Goal: Navigation & Orientation: Find specific page/section

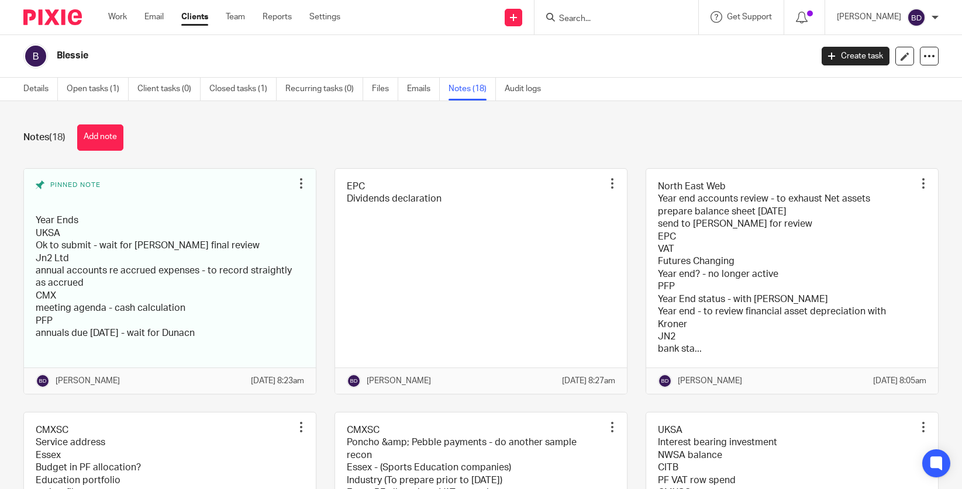
click at [56, 20] on img at bounding box center [52, 17] width 58 height 16
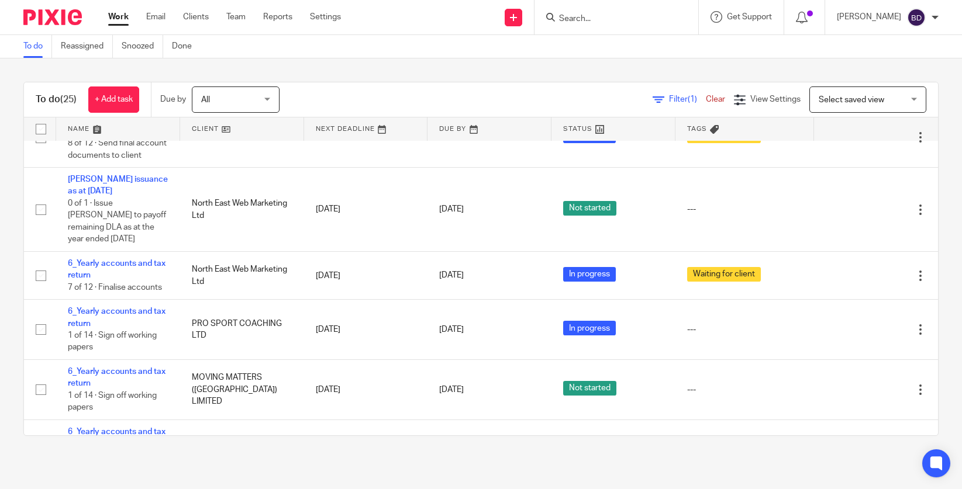
scroll to position [1073, 0]
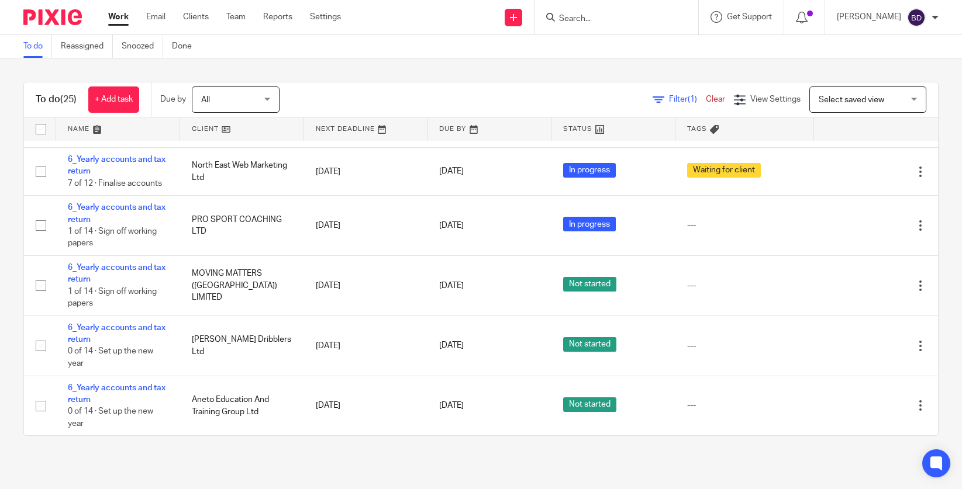
click at [99, 129] on link at bounding box center [118, 128] width 124 height 23
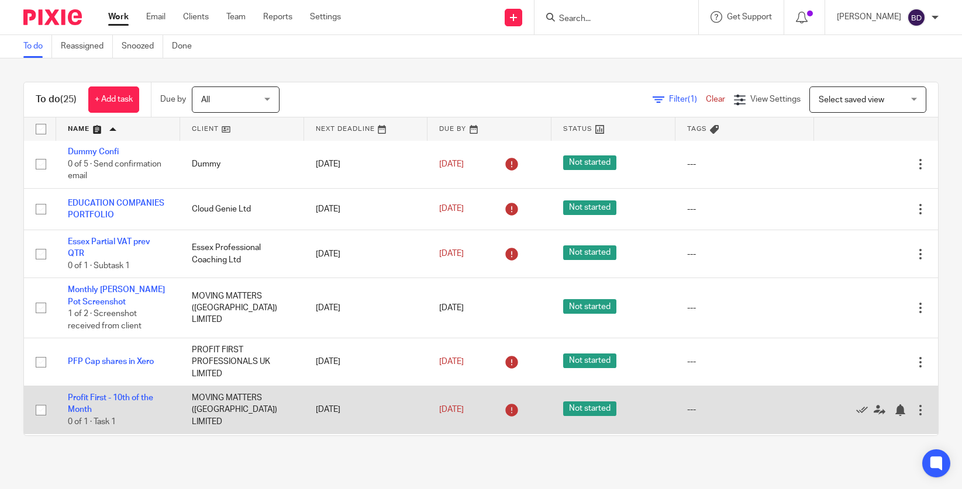
scroll to position [972, 0]
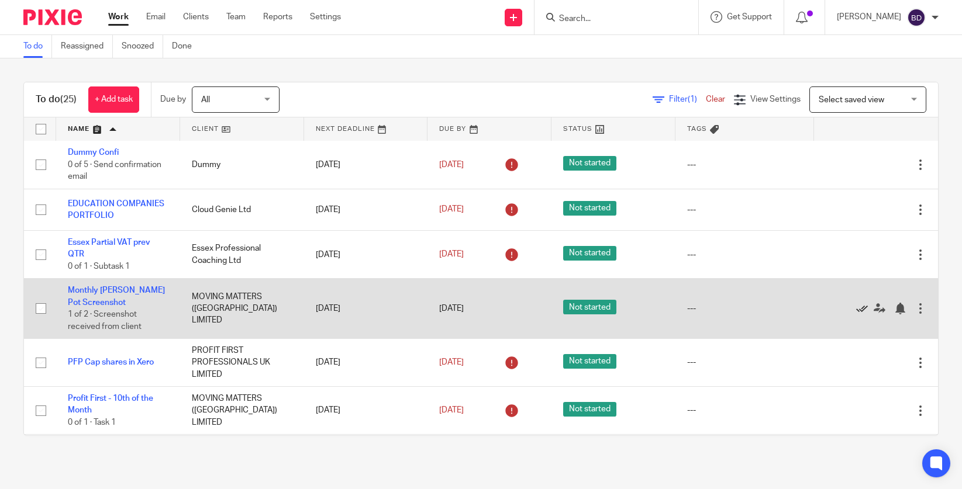
click at [858, 314] on icon at bounding box center [862, 309] width 12 height 12
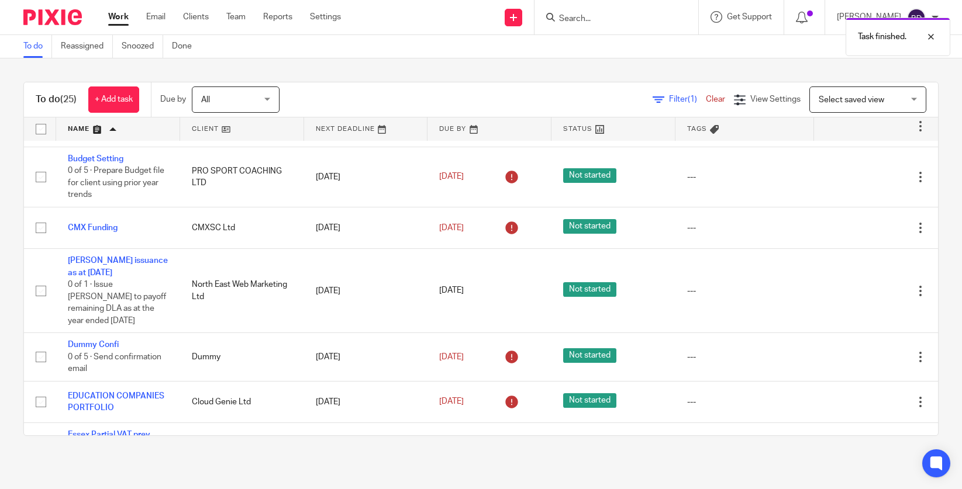
scroll to position [779, 0]
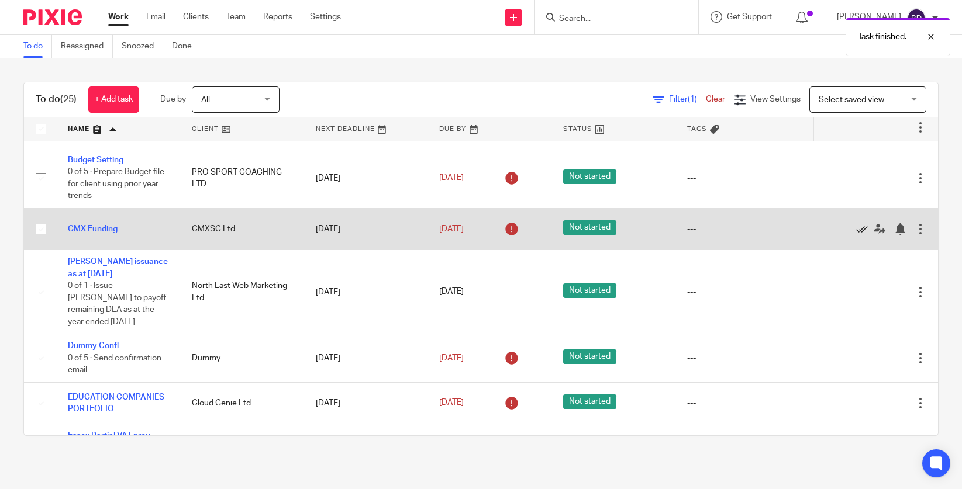
click at [865, 235] on icon at bounding box center [862, 229] width 12 height 12
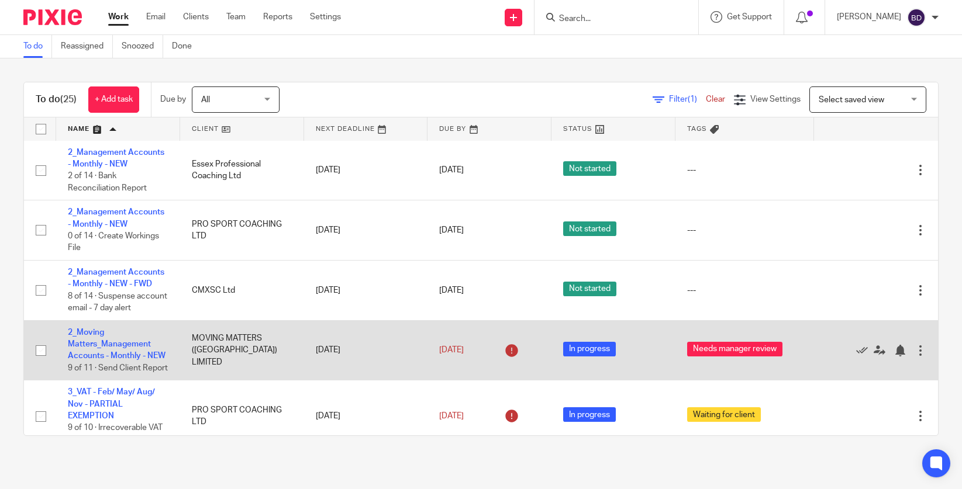
scroll to position [0, 0]
